Goal: Contribute content: Add original content to the website for others to see

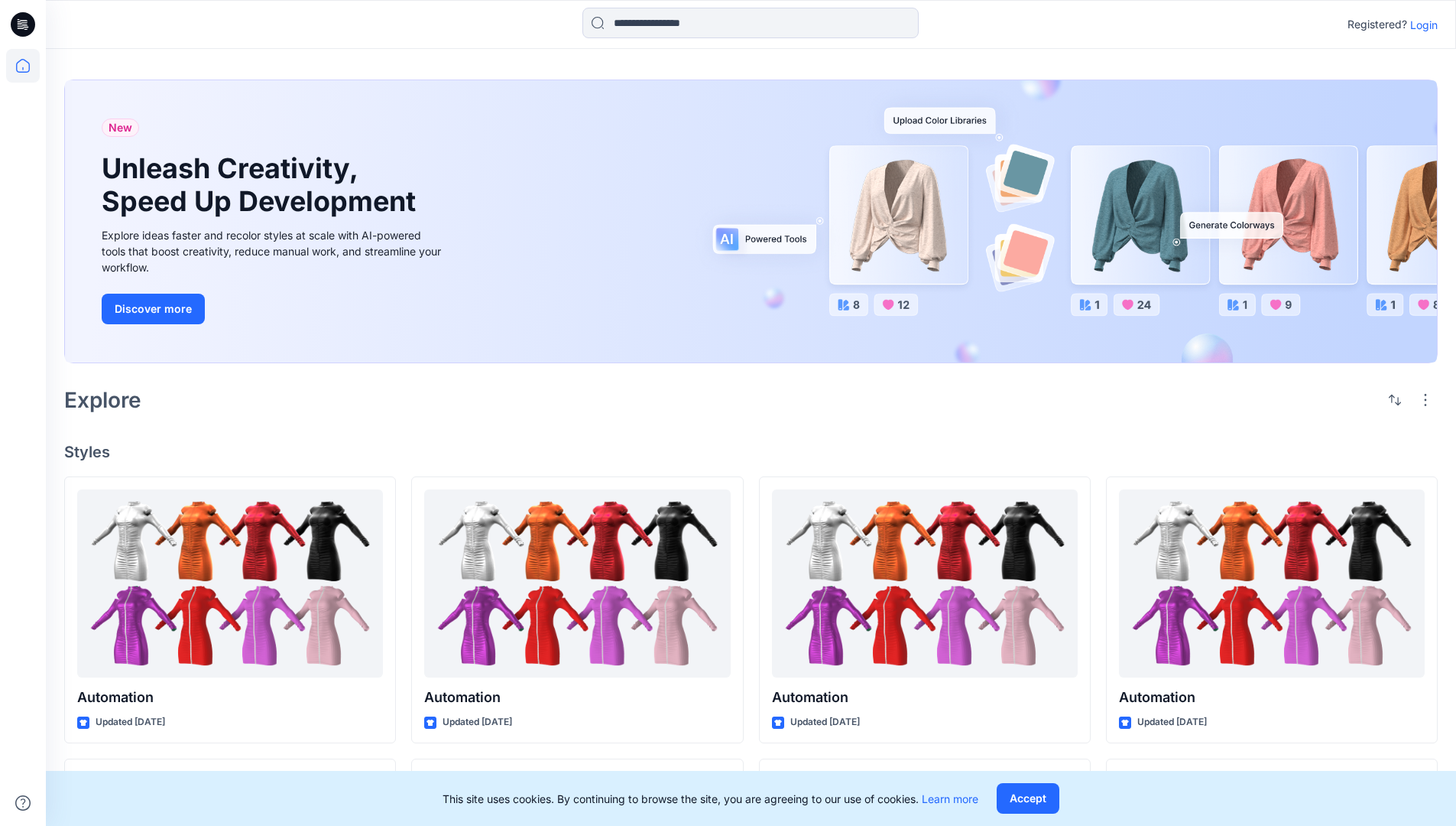
click at [1420, 25] on p "Login" at bounding box center [1424, 25] width 28 height 16
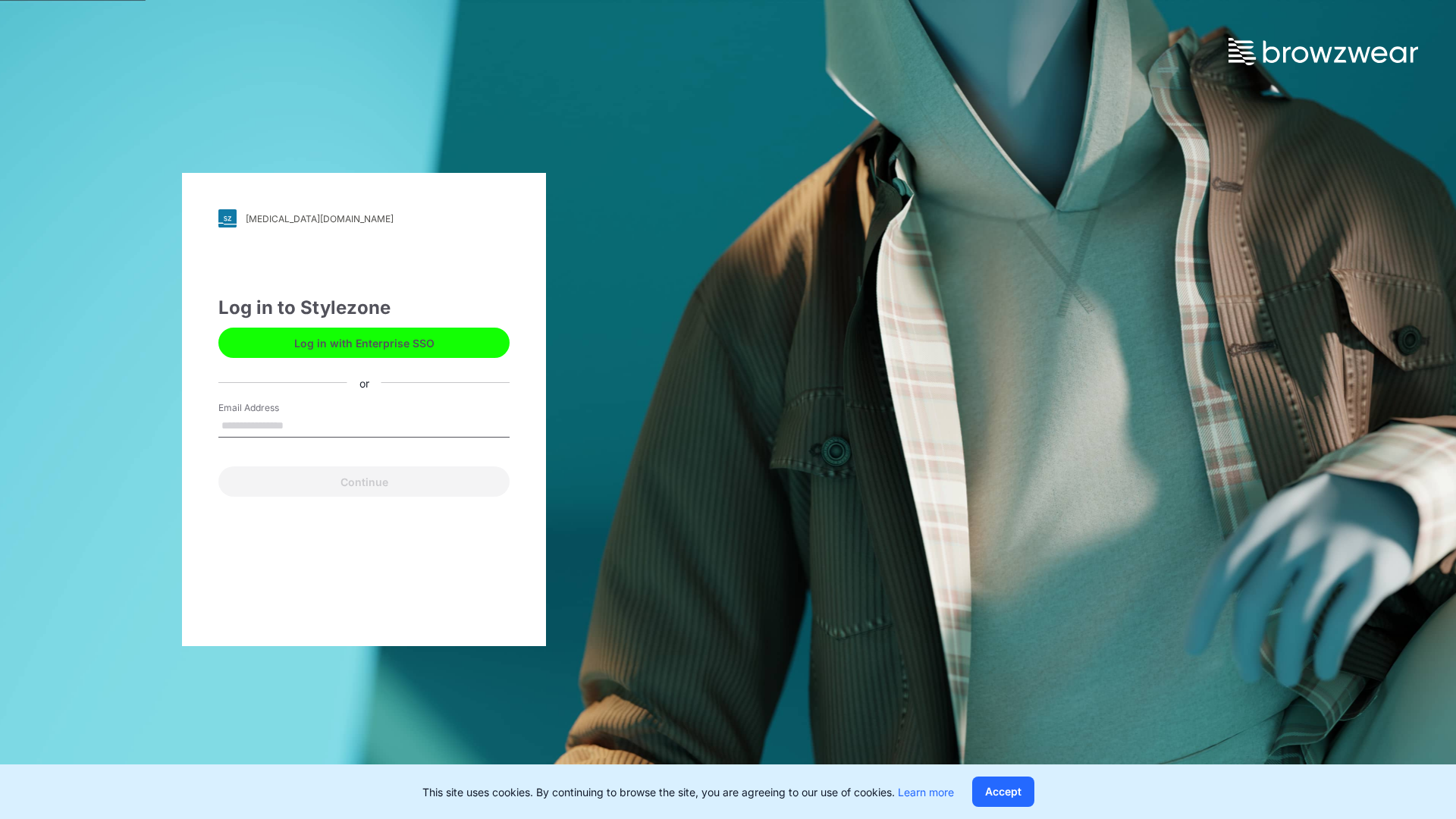
click at [300, 424] on input "Email Address" at bounding box center [364, 426] width 291 height 23
type input "**********"
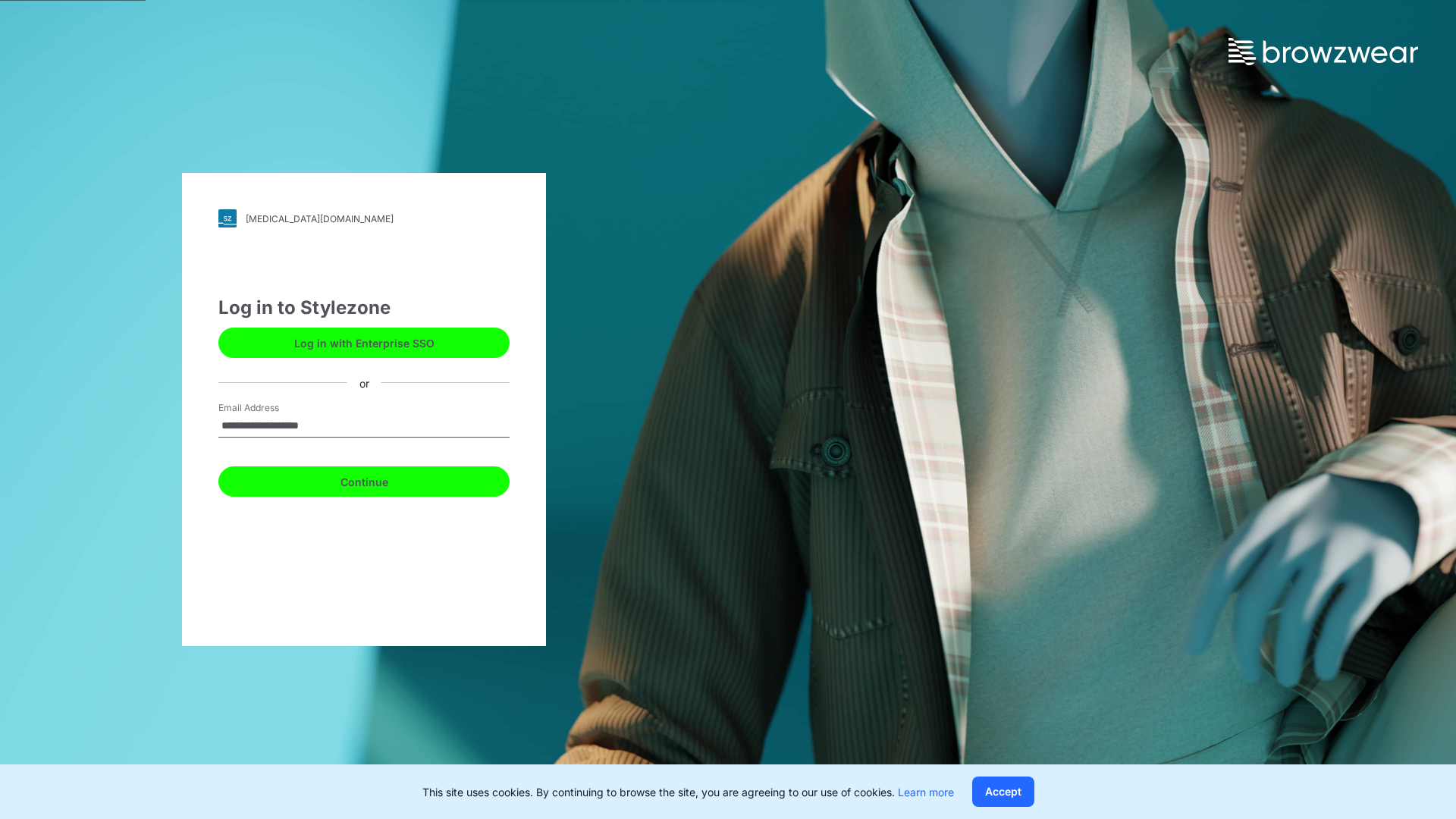
click at [381, 479] on button "Continue" at bounding box center [364, 482] width 291 height 31
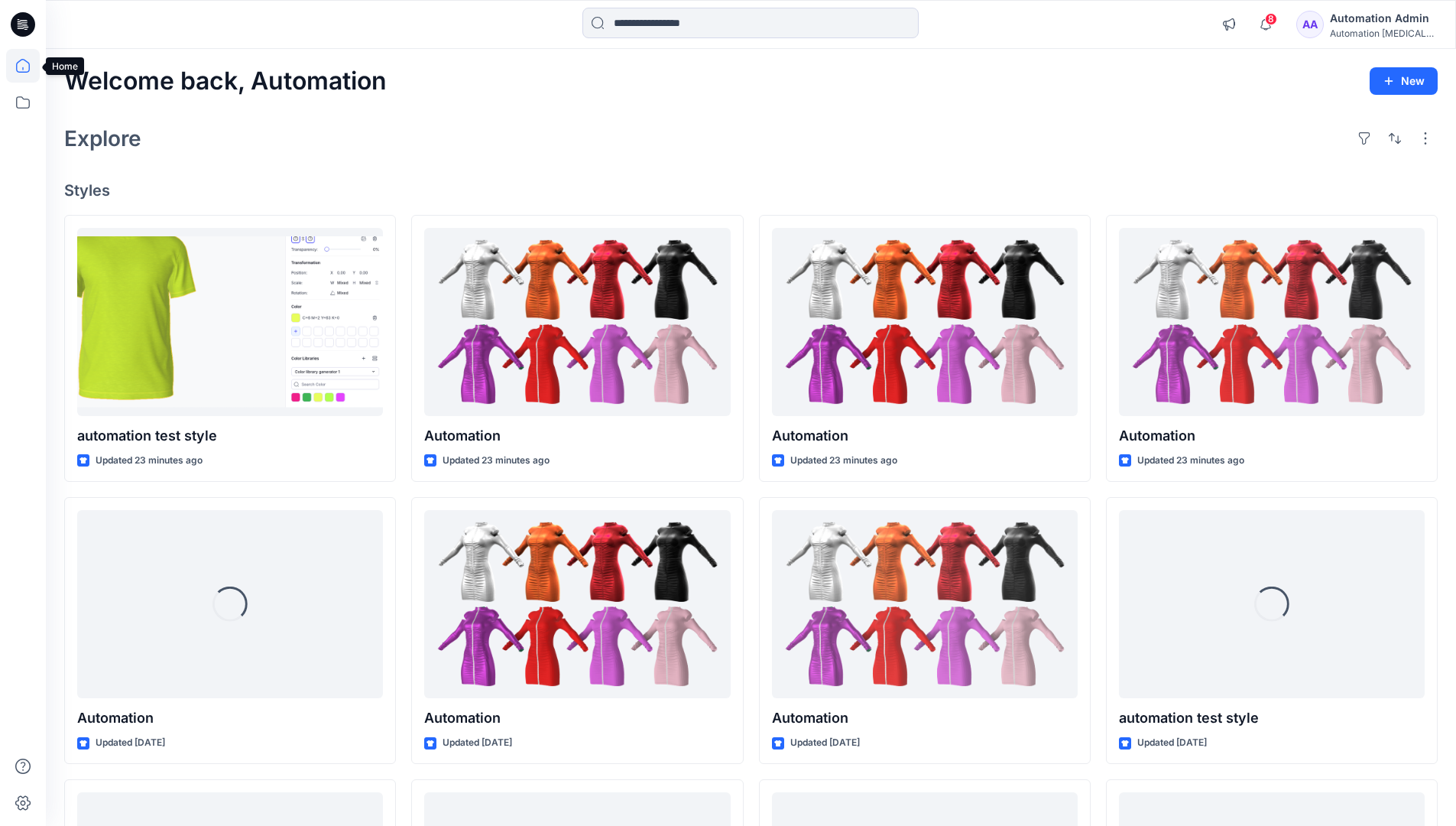
click at [29, 66] on icon at bounding box center [23, 66] width 14 height 14
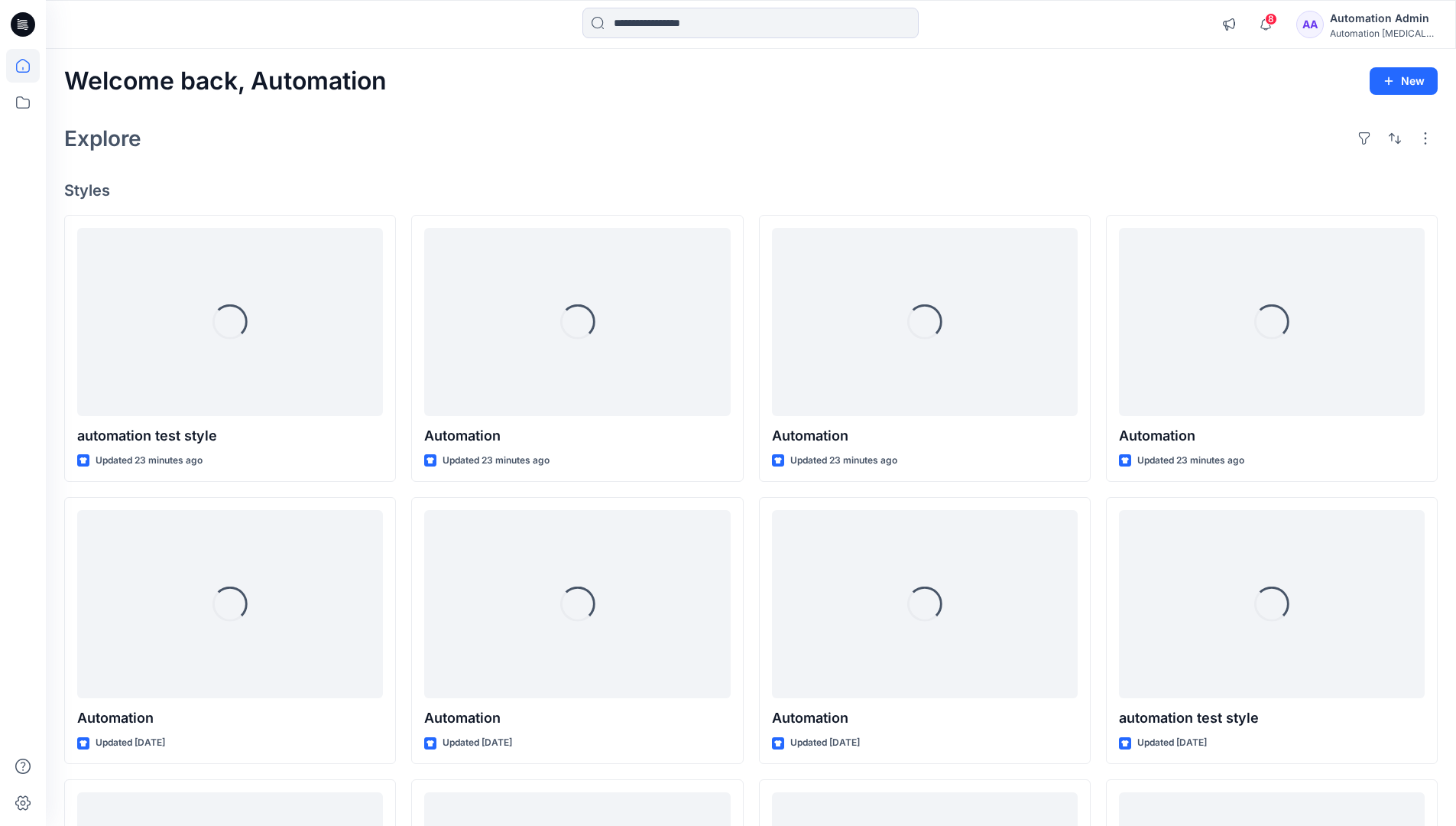
drag, startPoint x: 0, startPoint y: 0, endPoint x: 1445, endPoint y: 86, distance: 1447.6
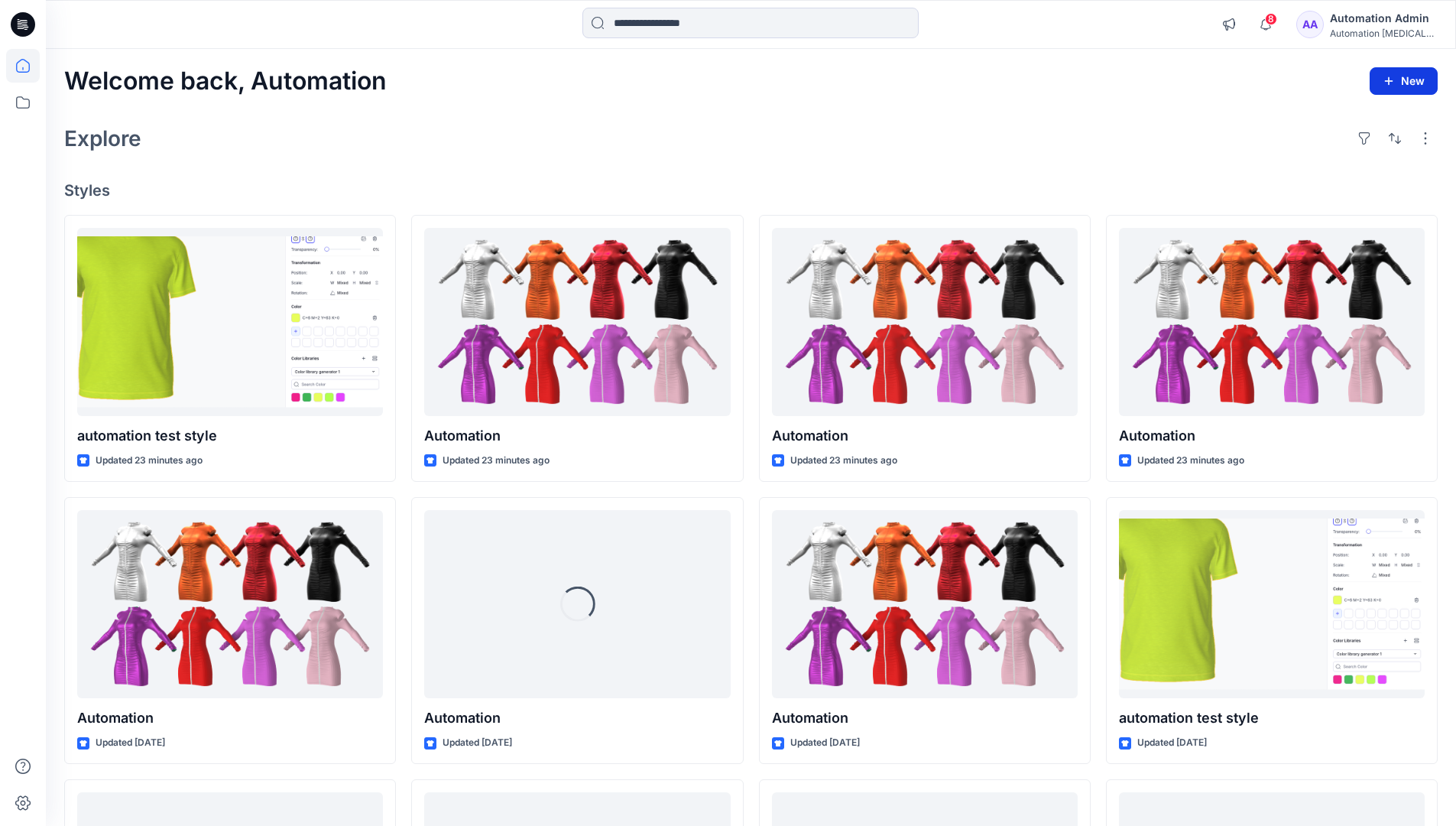
click at [1400, 86] on button "New" at bounding box center [1403, 81] width 68 height 28
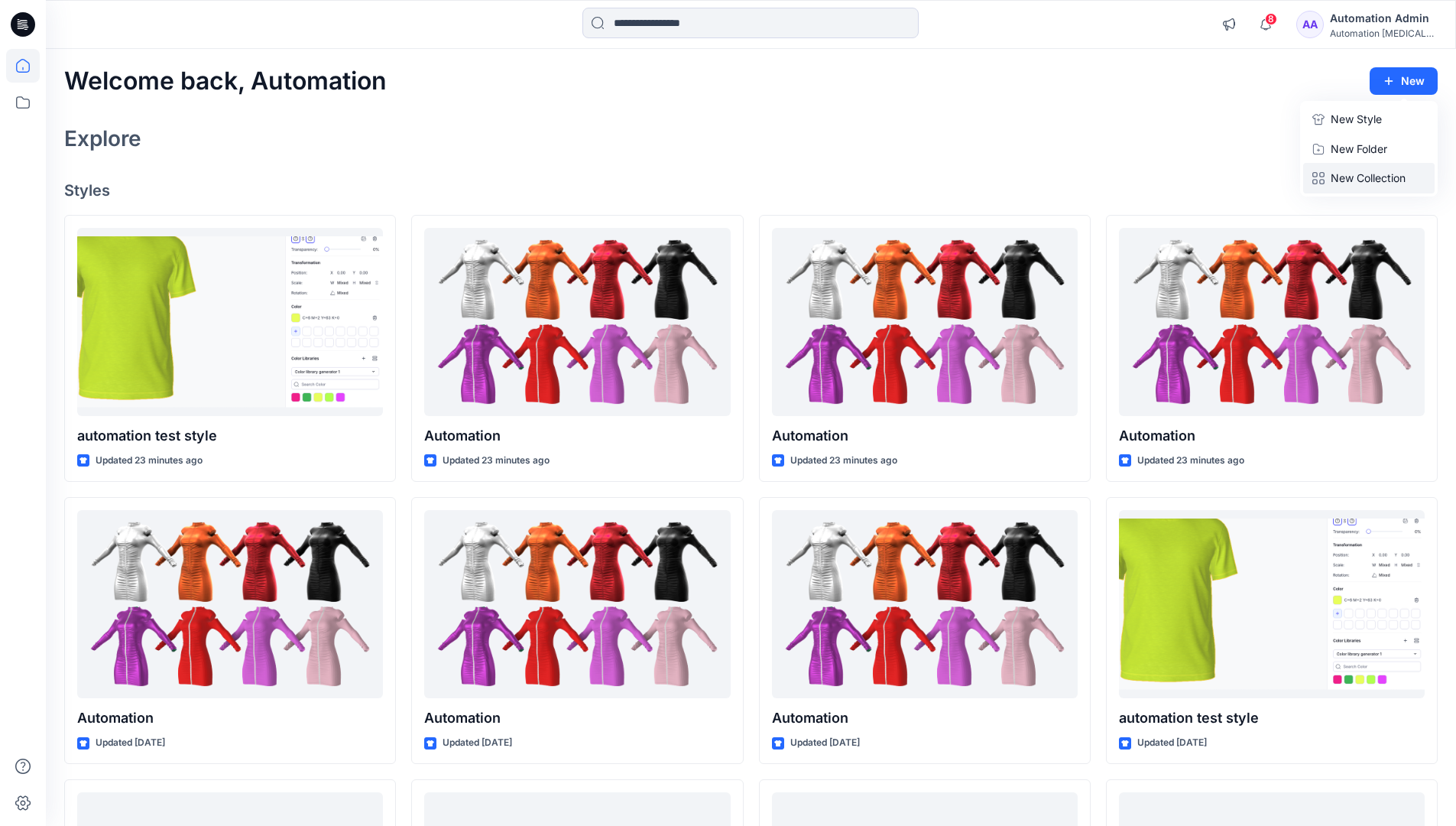
click at [1352, 182] on p "New Collection" at bounding box center [1368, 178] width 75 height 19
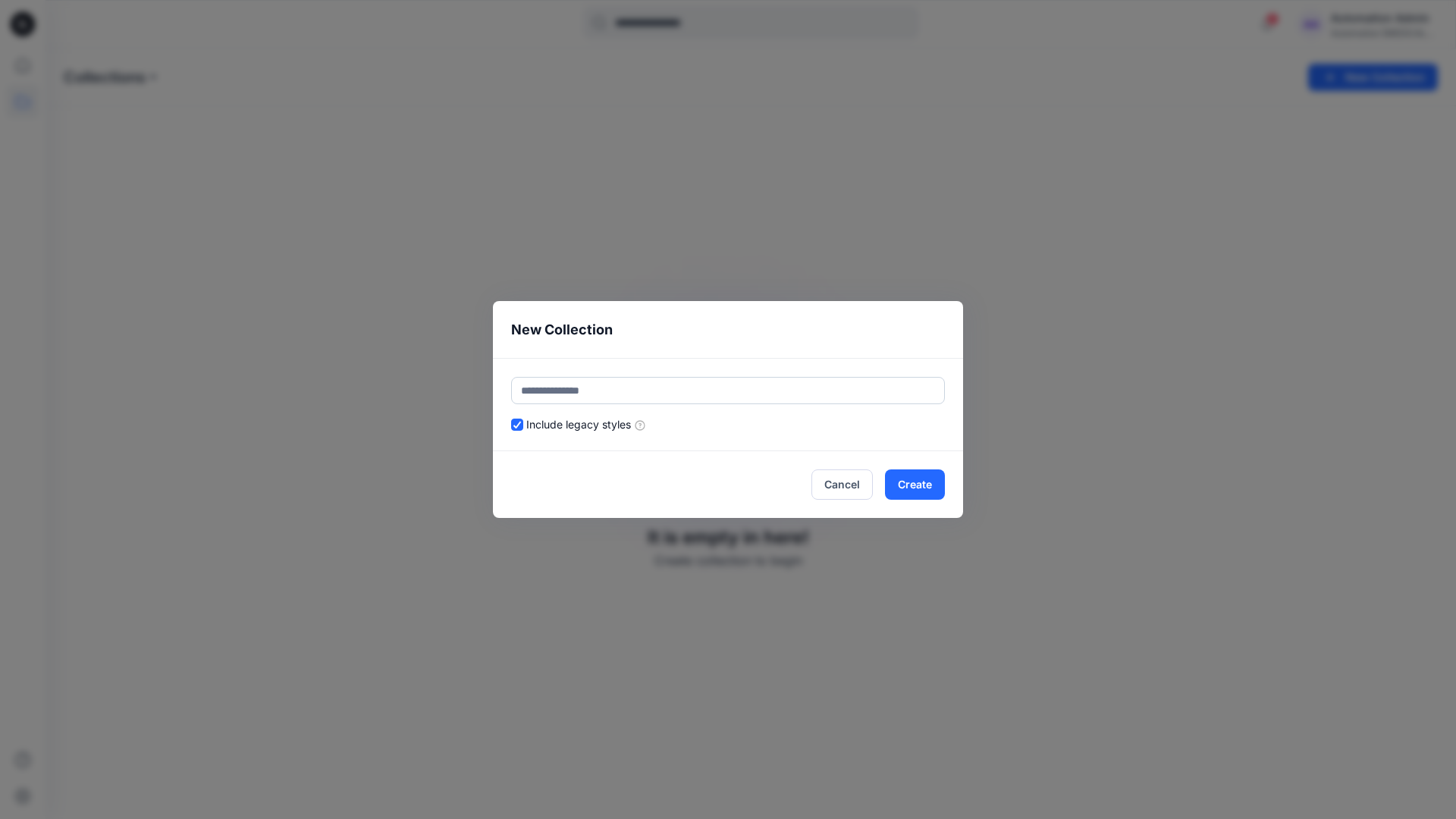
click at [618, 382] on input "text" at bounding box center [728, 391] width 434 height 28
type input "**********"
click at [911, 479] on button "Create" at bounding box center [915, 484] width 60 height 31
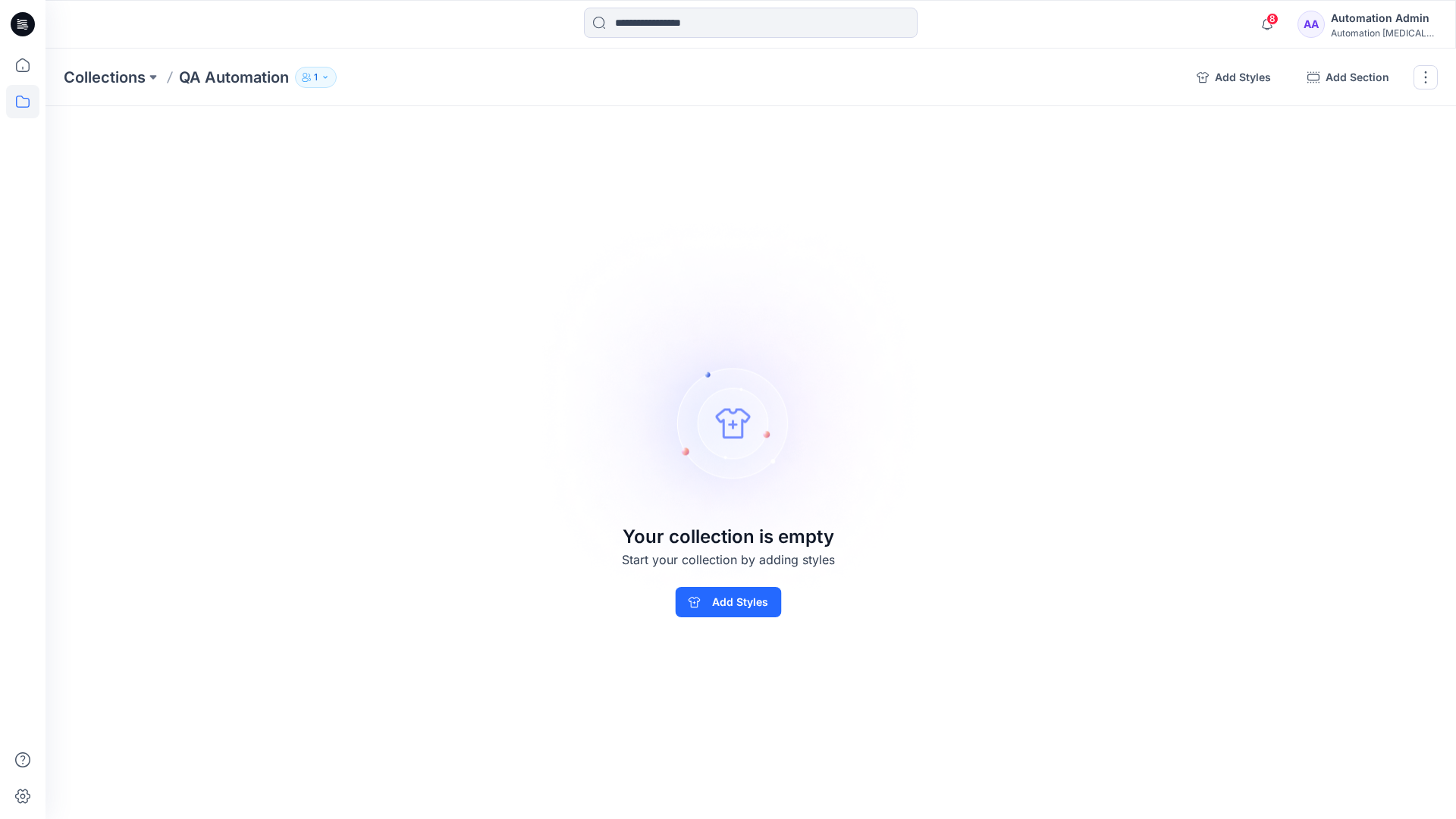
click at [234, 77] on p "QA Automation" at bounding box center [234, 77] width 110 height 21
click at [1207, 74] on icon "button" at bounding box center [1202, 77] width 12 height 12
